Goal: Obtain resource: Obtain resource

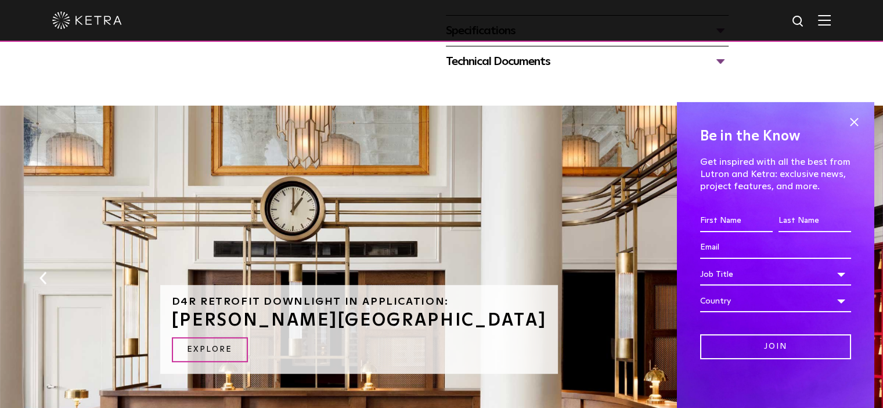
scroll to position [638, 0]
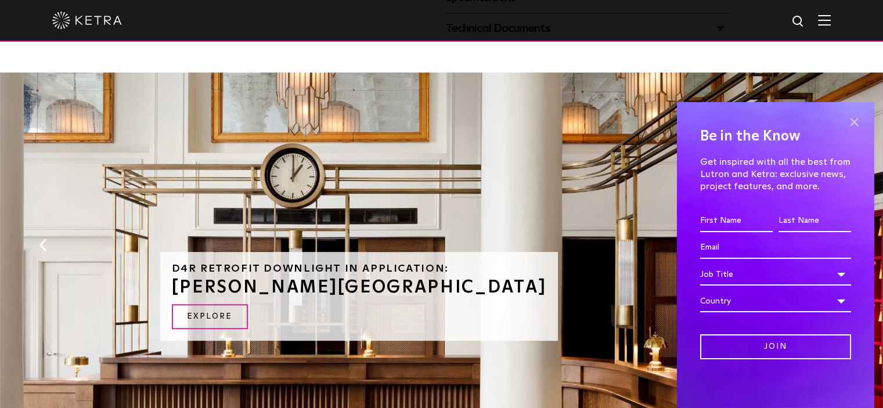
click at [845, 125] on span at bounding box center [853, 122] width 17 height 17
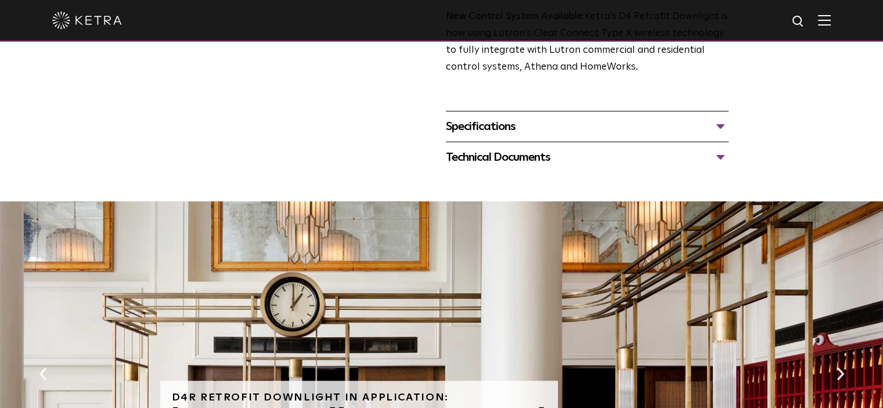
scroll to position [684, 0]
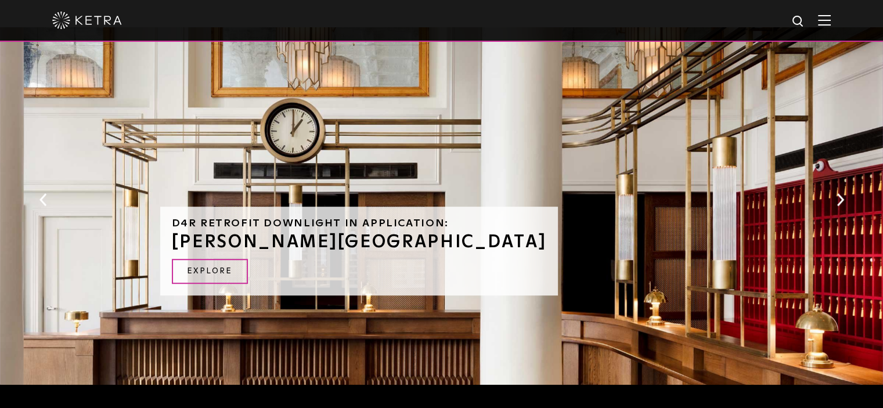
click at [837, 209] on div "D4R Retrofit Downlight in Application: [PERSON_NAME][GEOGRAPHIC_DATA] EXPLORE" at bounding box center [441, 208] width 883 height 363
click at [838, 201] on button "Next" at bounding box center [840, 199] width 12 height 15
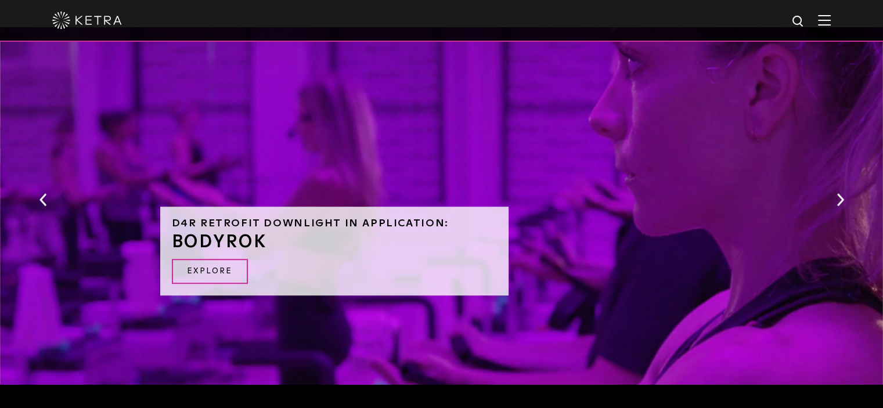
click at [838, 201] on button "Next" at bounding box center [840, 199] width 12 height 15
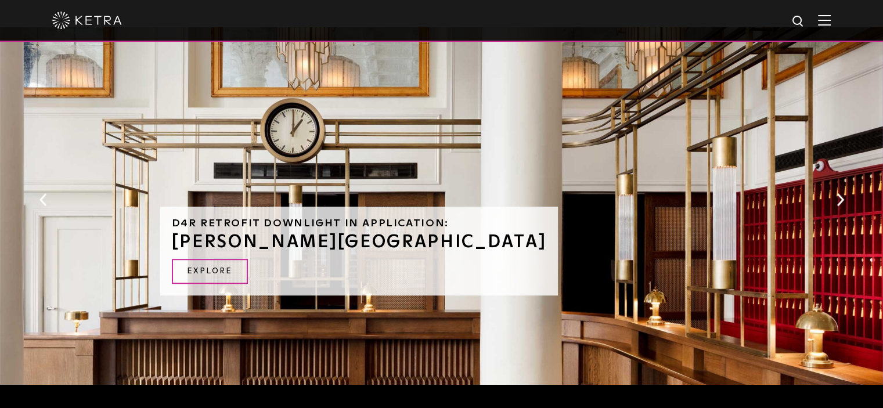
click at [838, 201] on button "Next" at bounding box center [840, 199] width 12 height 15
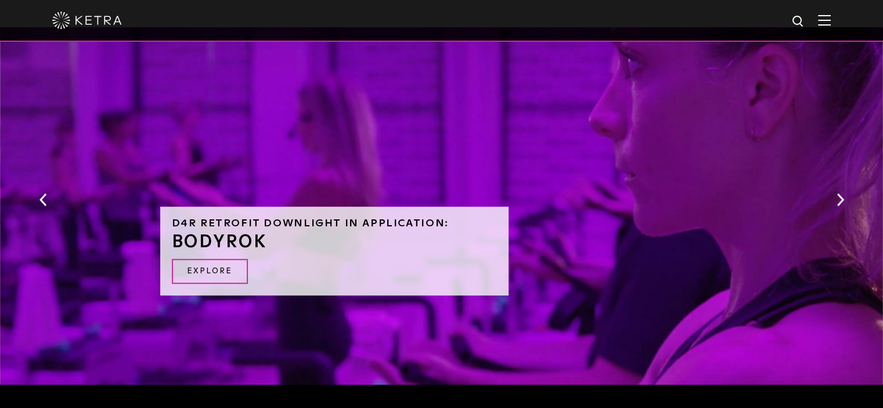
click at [838, 201] on button "Next" at bounding box center [840, 199] width 12 height 15
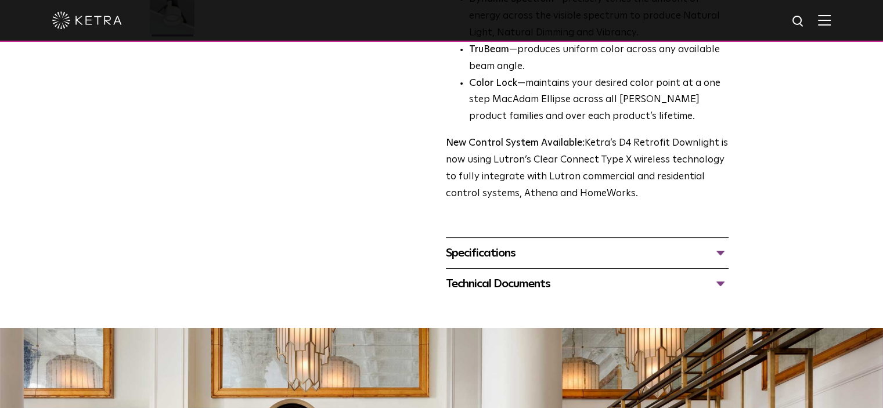
scroll to position [393, 0]
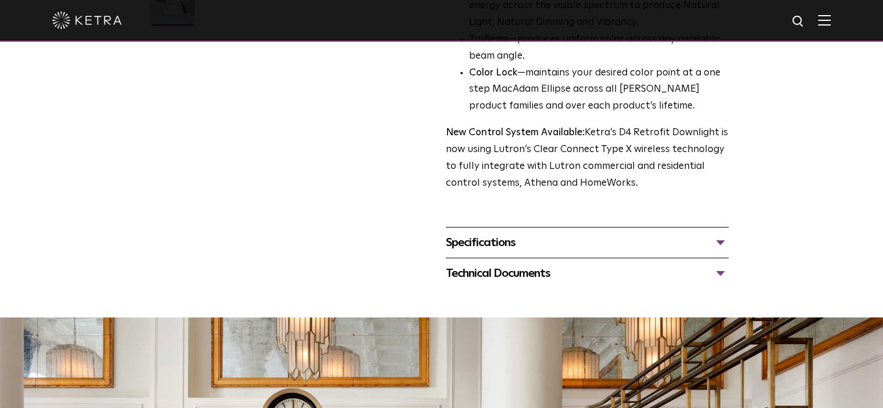
click at [718, 243] on div "Specifications" at bounding box center [587, 242] width 283 height 19
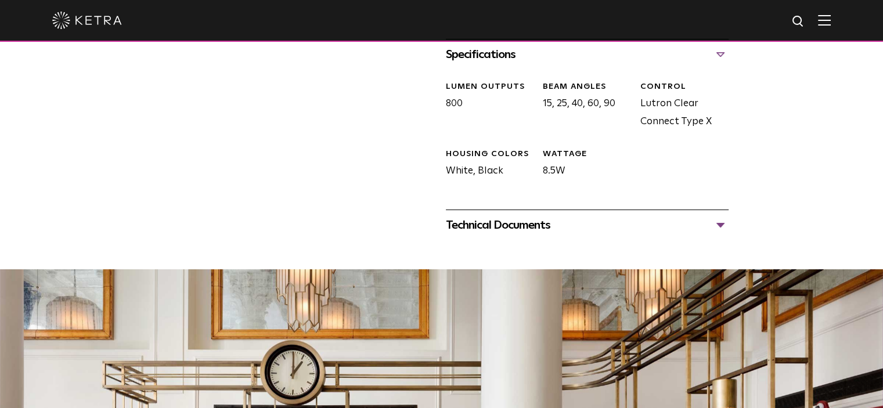
scroll to position [626, 0]
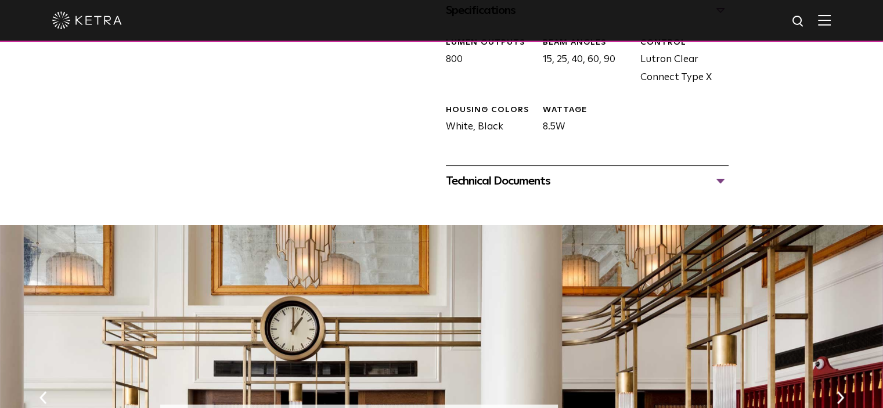
click at [720, 179] on div "Technical Documents" at bounding box center [587, 181] width 283 height 19
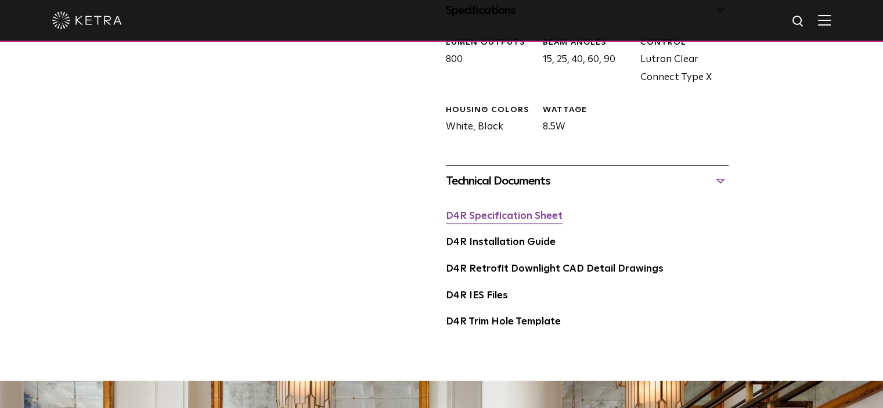
click at [529, 216] on link "D4R Specification Sheet" at bounding box center [504, 216] width 117 height 10
